Goal: Task Accomplishment & Management: Use online tool/utility

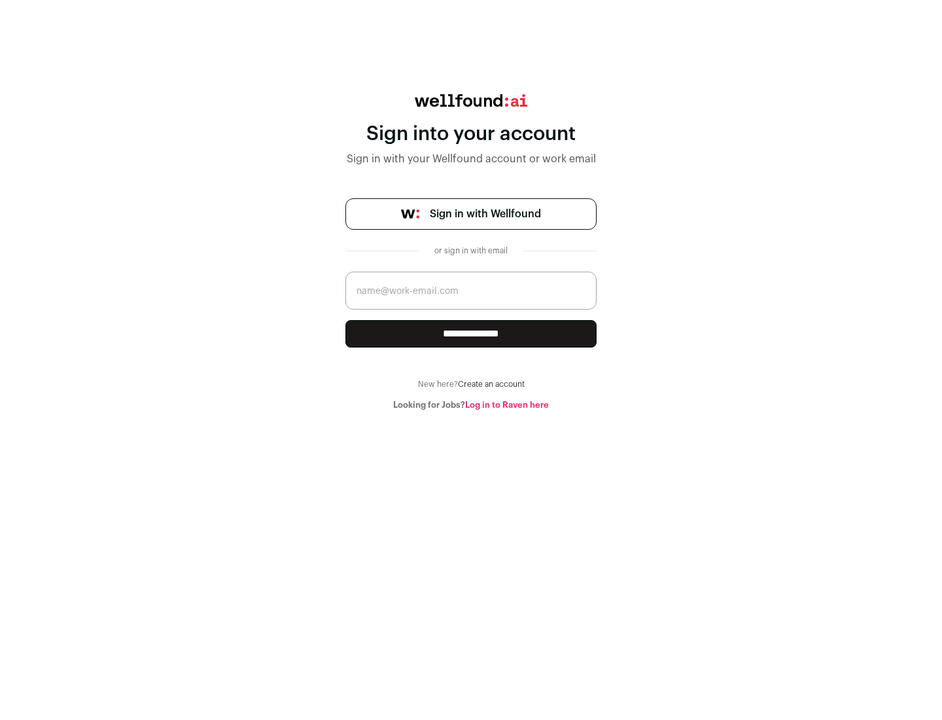
click at [485, 214] on span "Sign in with Wellfound" at bounding box center [485, 214] width 111 height 16
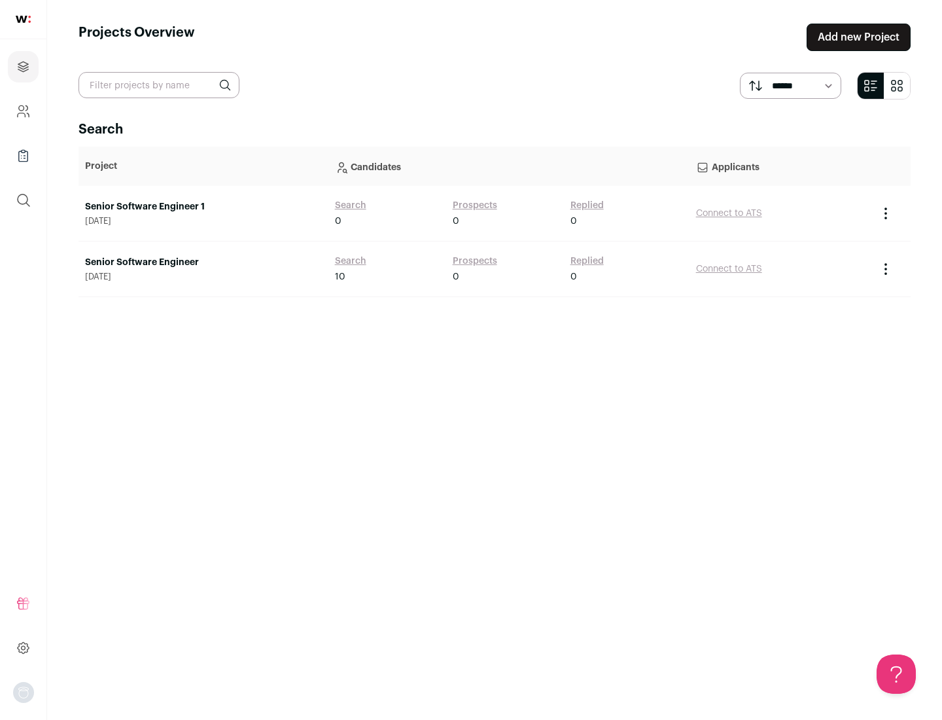
click at [203, 262] on link "Senior Software Engineer" at bounding box center [203, 262] width 237 height 13
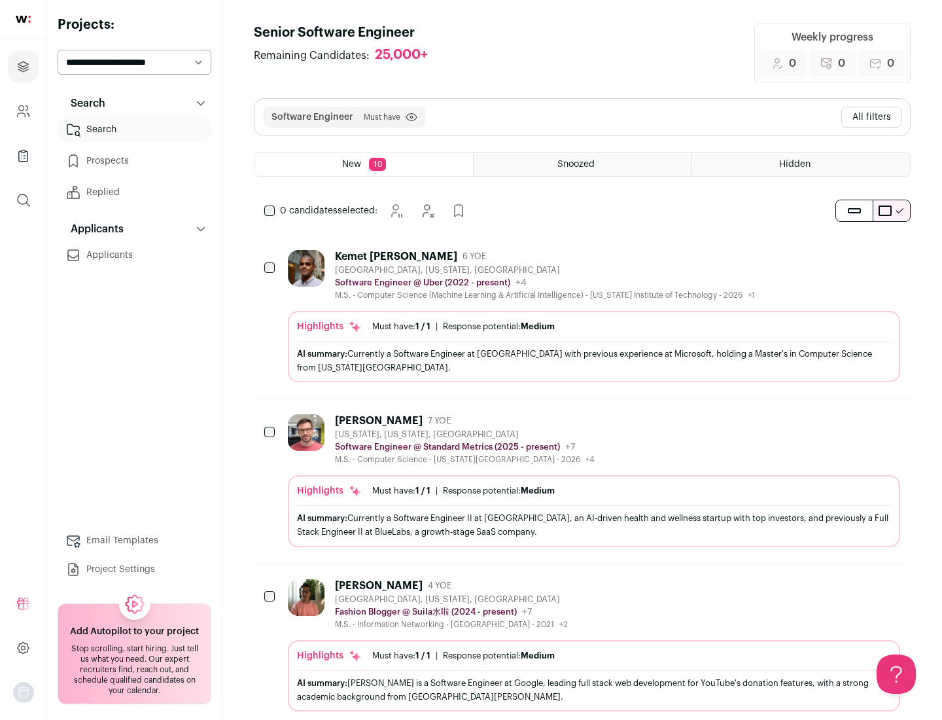
click at [582, 316] on div "Highlights Must have: 1 / 1 How many must haves have been fulfilled? | Response…" at bounding box center [594, 346] width 612 height 71
